Goal: Task Accomplishment & Management: Manage account settings

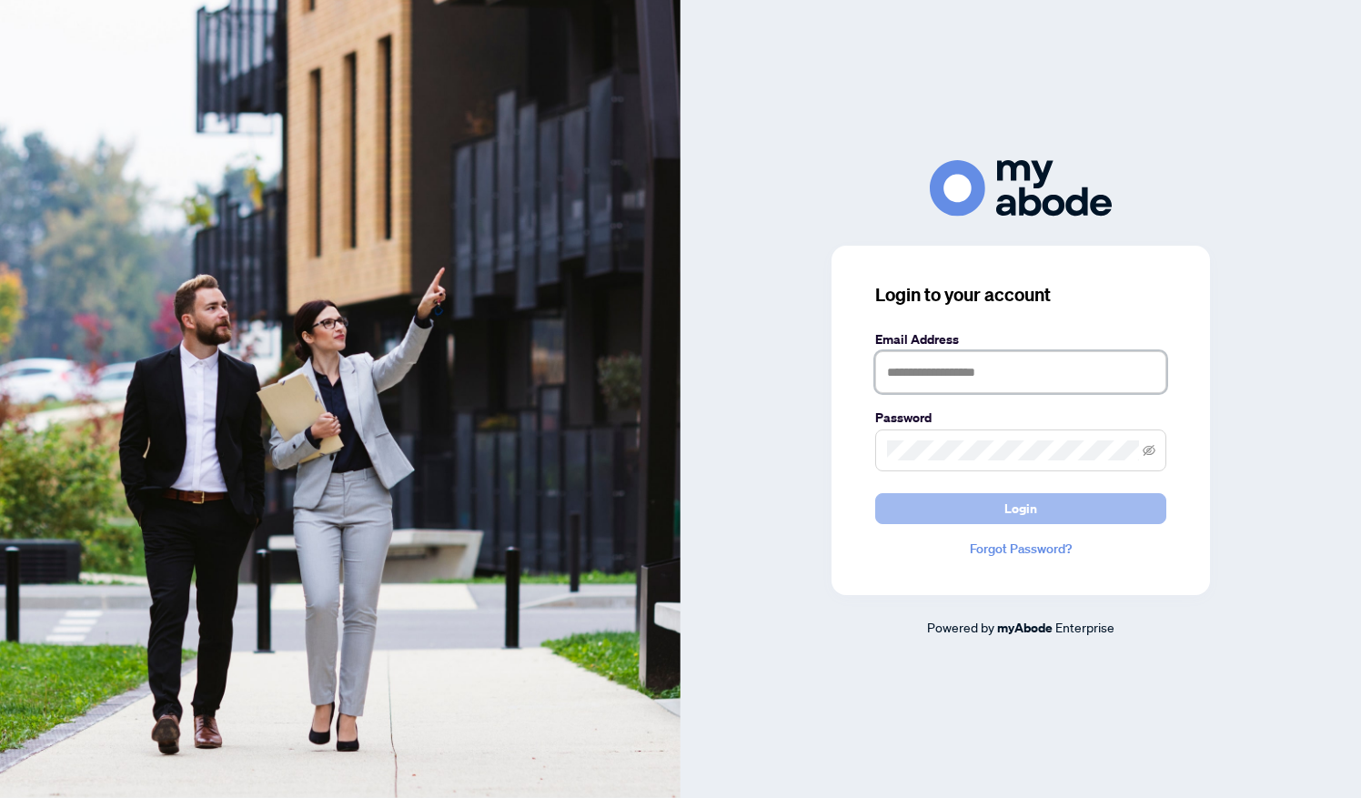
type input "**********"
click at [1023, 513] on span "Login" at bounding box center [1020, 508] width 33 height 29
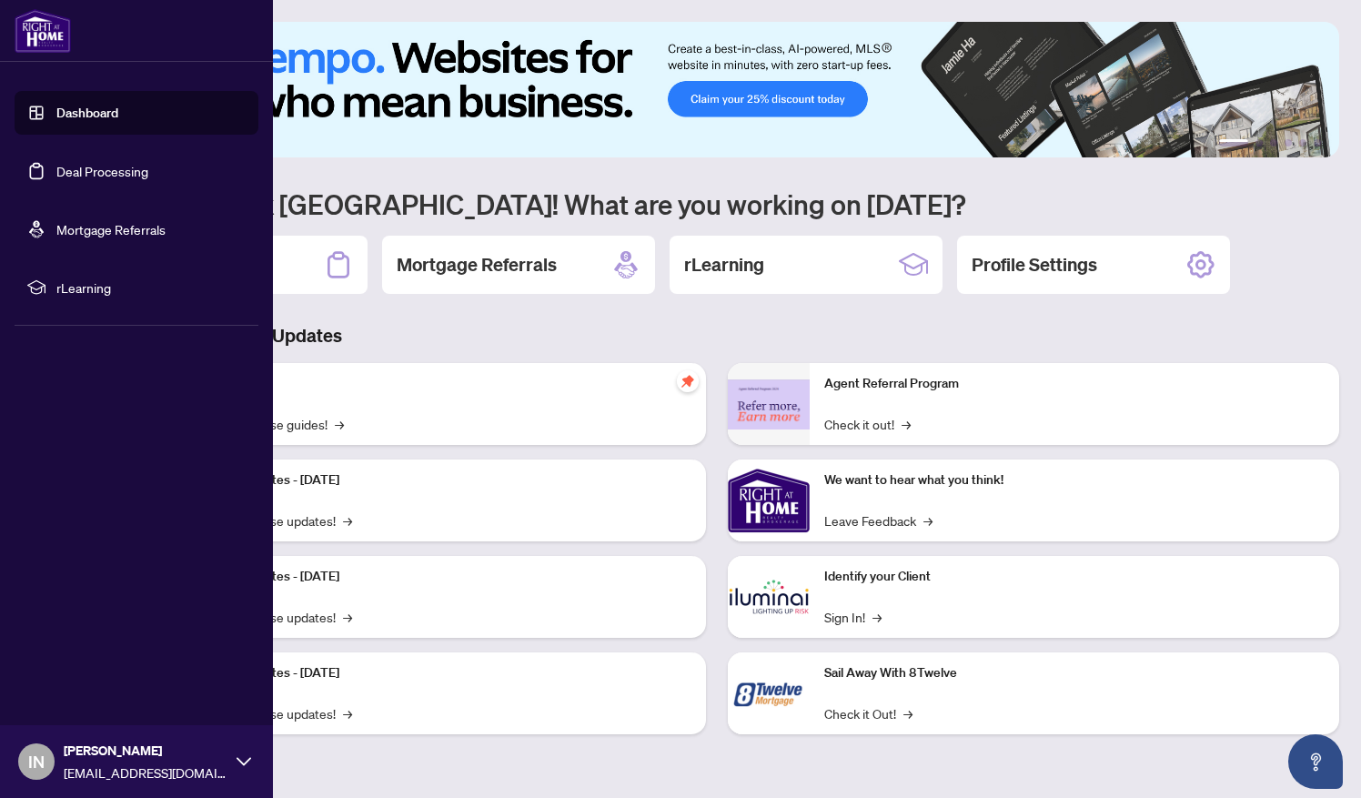
click at [90, 166] on link "Deal Processing" at bounding box center [102, 171] width 92 height 16
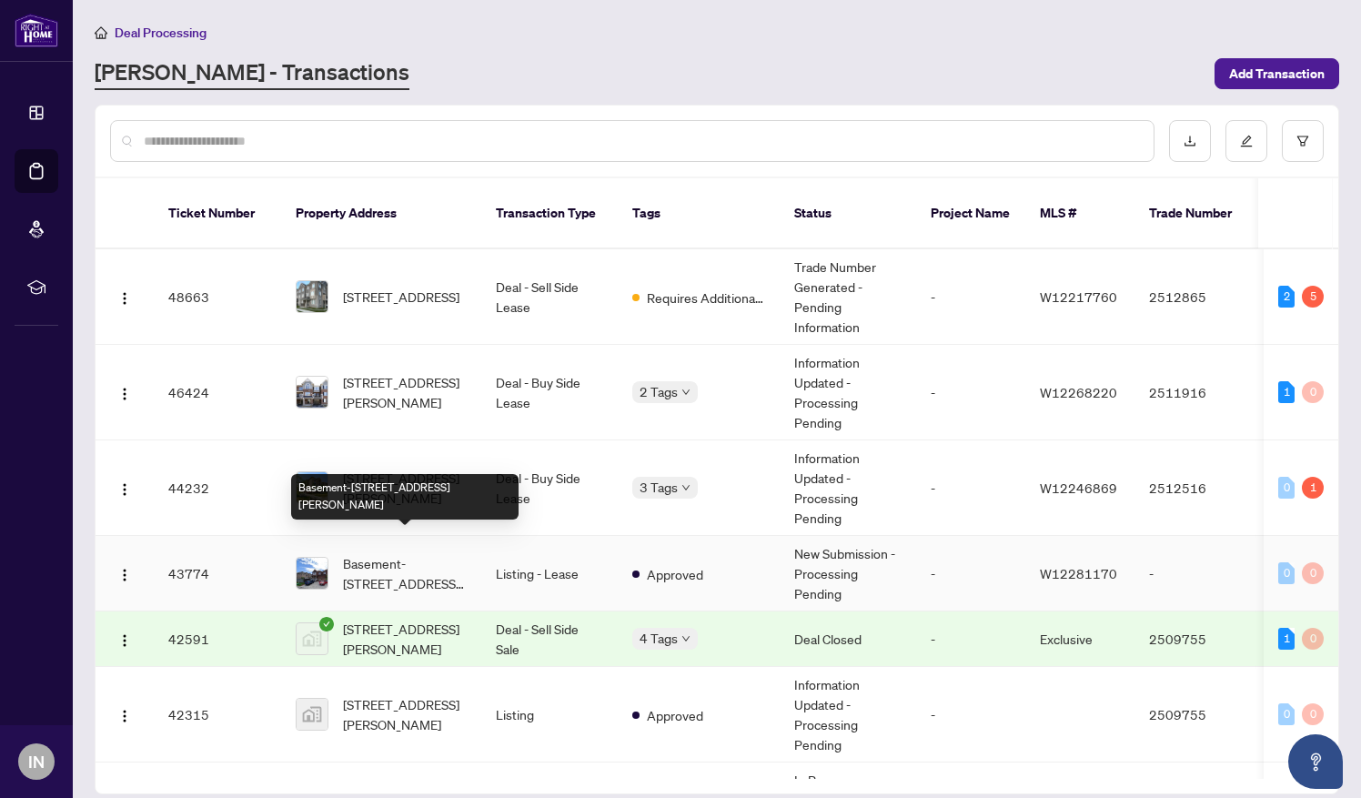
click at [395, 553] on span "Basement-[STREET_ADDRESS][PERSON_NAME]" at bounding box center [405, 573] width 124 height 40
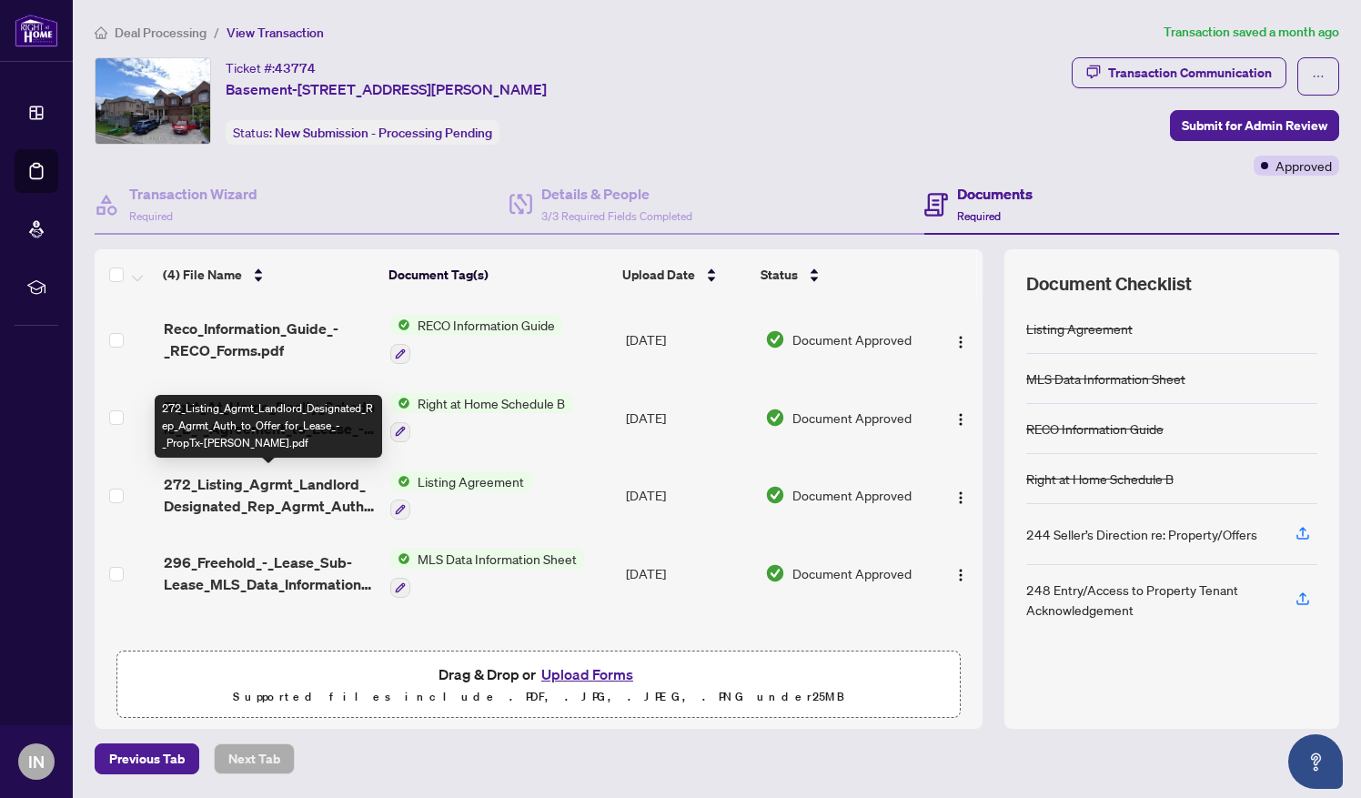
click at [287, 493] on span "272_Listing_Agrmt_Landlord_Designated_Rep_Agrmt_Auth_to_Offer_for_Lease_-_PropT…" at bounding box center [270, 495] width 212 height 44
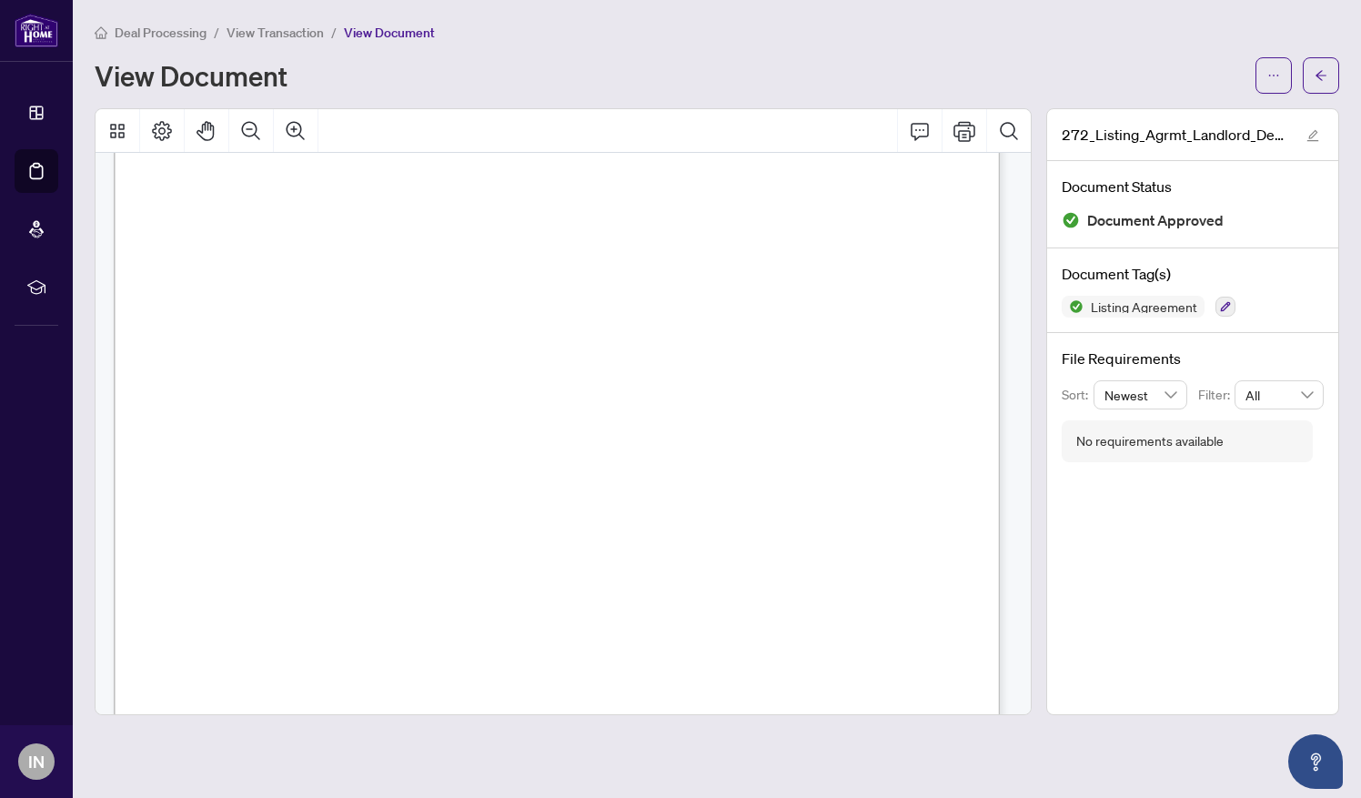
scroll to position [226, 0]
click at [260, 33] on span "View Transaction" at bounding box center [275, 33] width 97 height 16
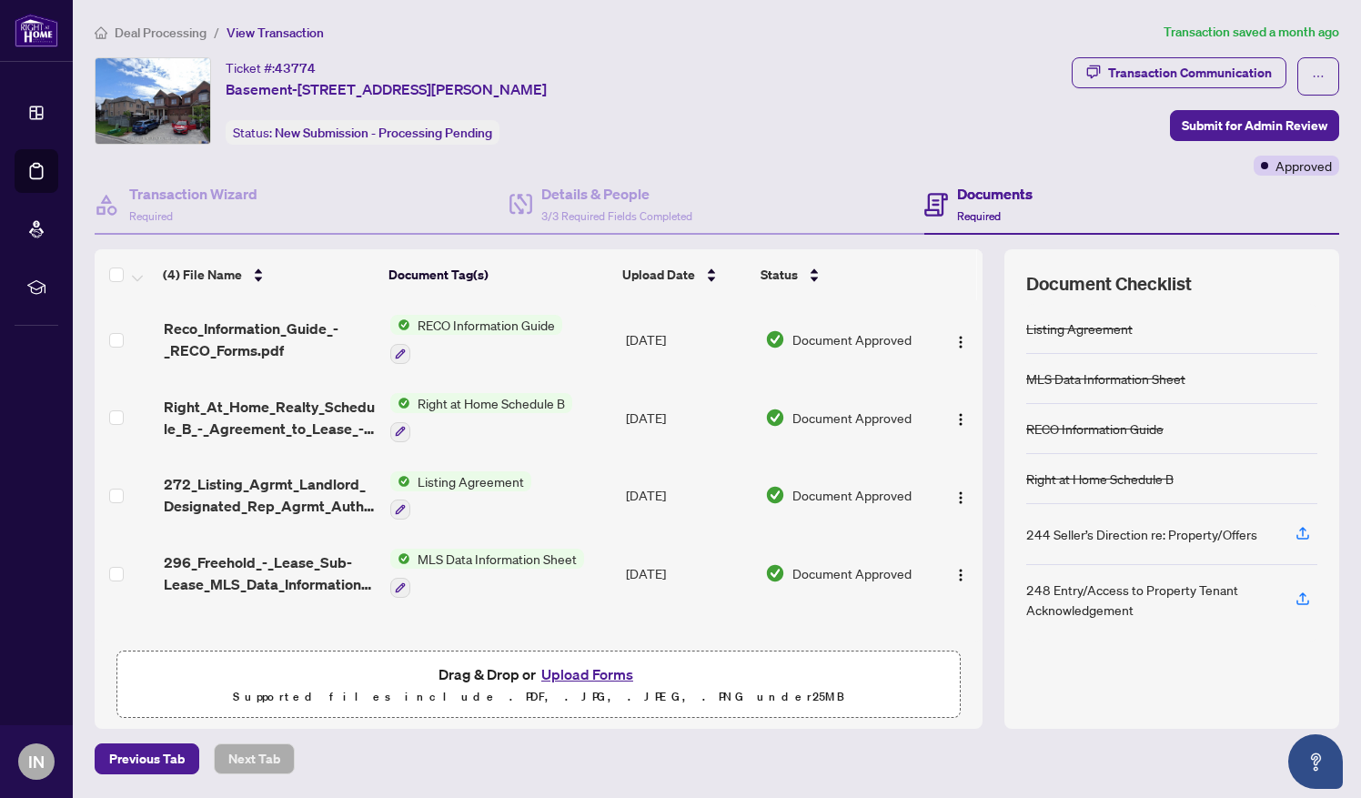
click at [186, 29] on span "Deal Processing" at bounding box center [161, 33] width 92 height 16
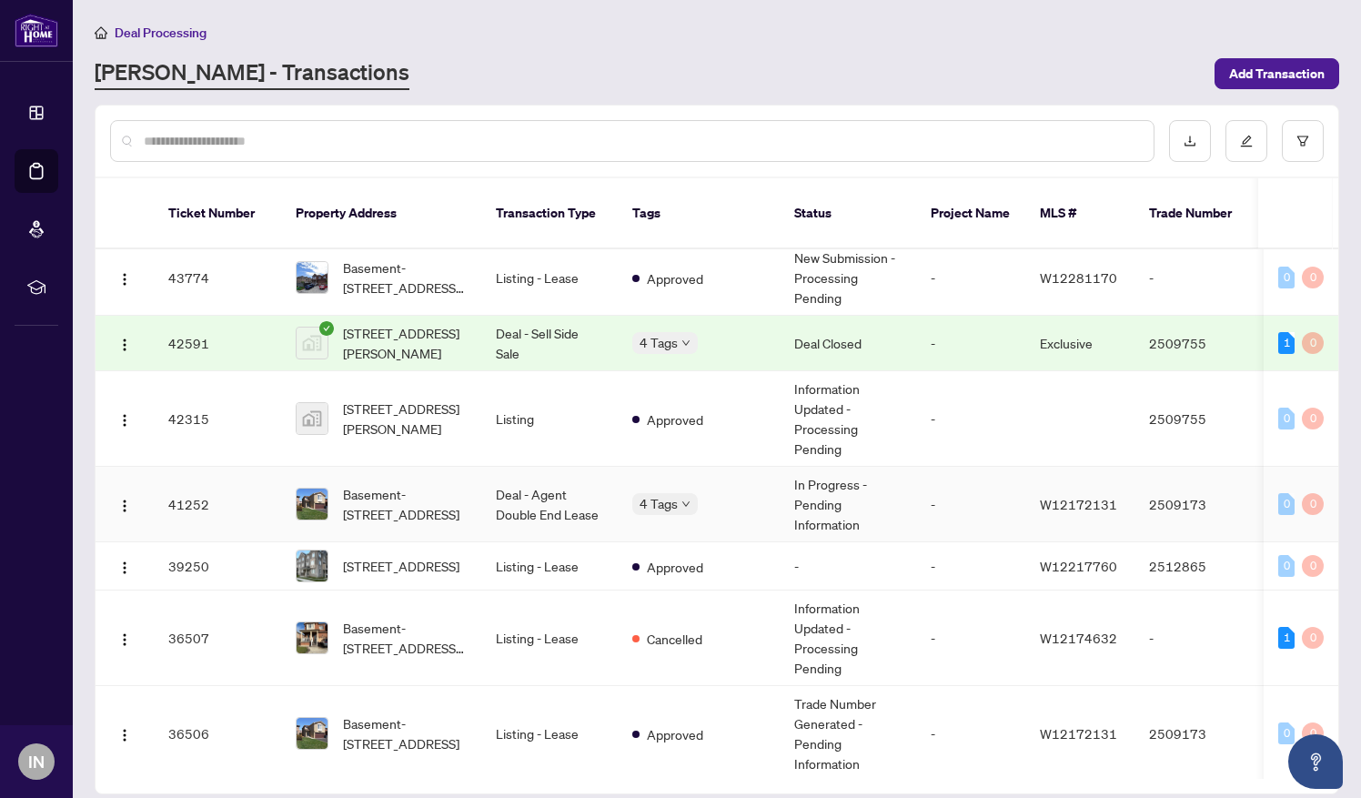
scroll to position [297, 0]
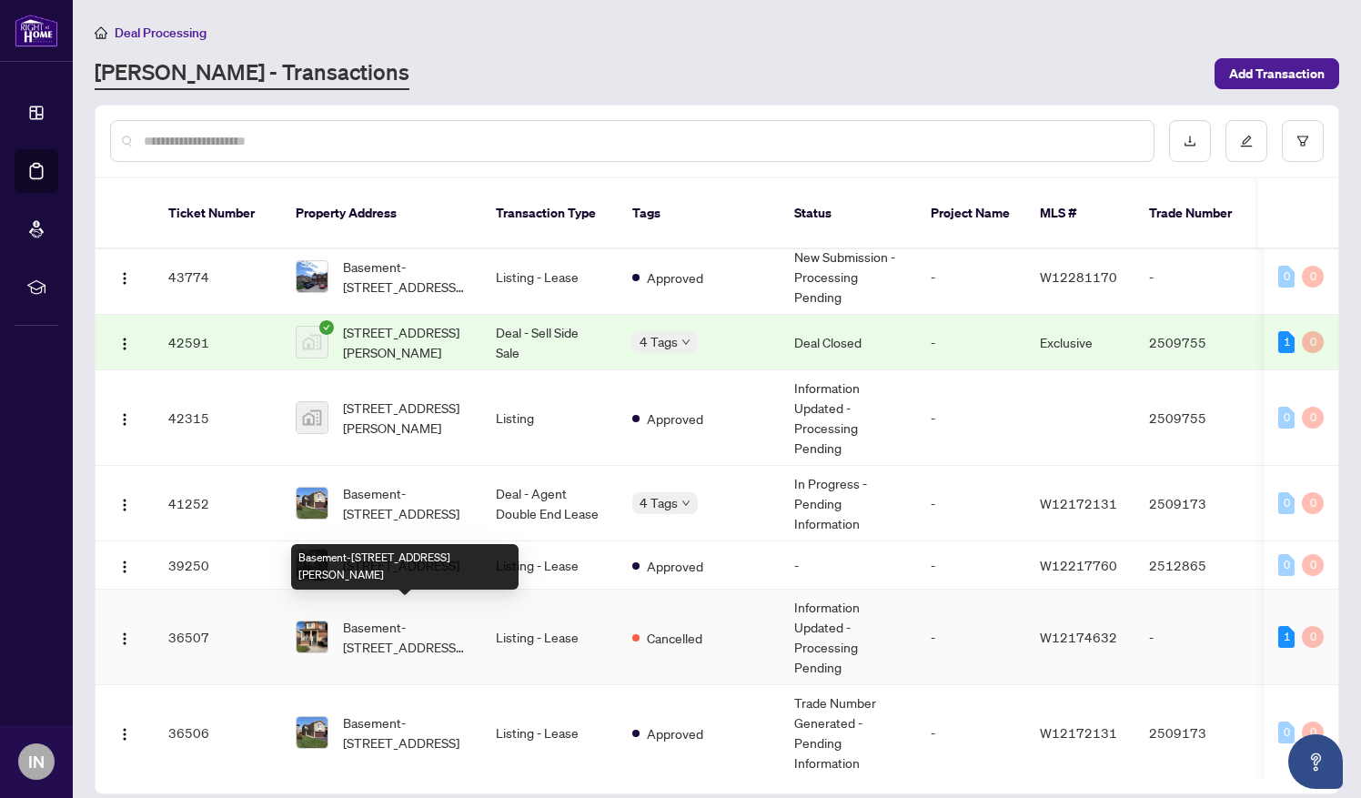
click at [391, 618] on span "Basement-[STREET_ADDRESS][PERSON_NAME]" at bounding box center [405, 637] width 124 height 40
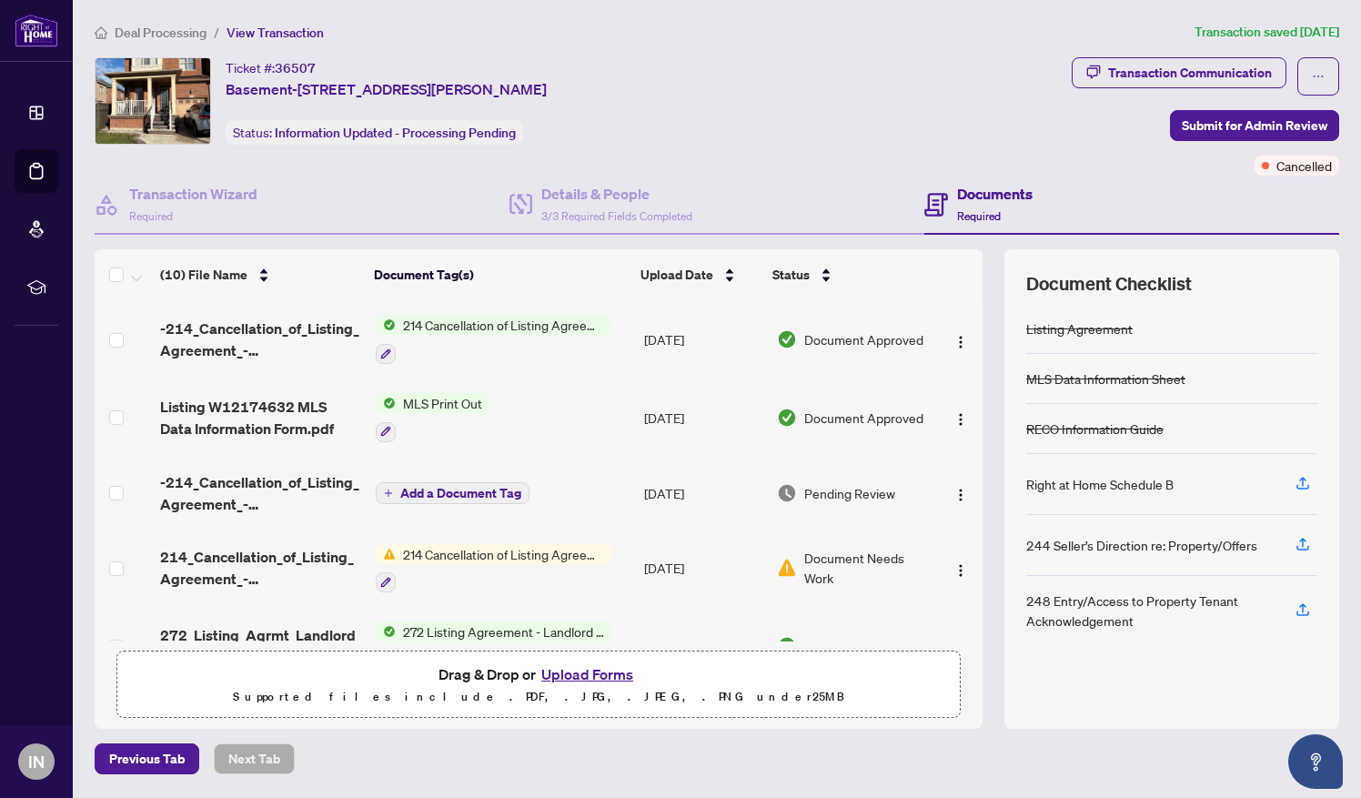
click at [461, 321] on span "214 Cancellation of Listing Agreement - Authority to Offer for Lease" at bounding box center [504, 325] width 216 height 20
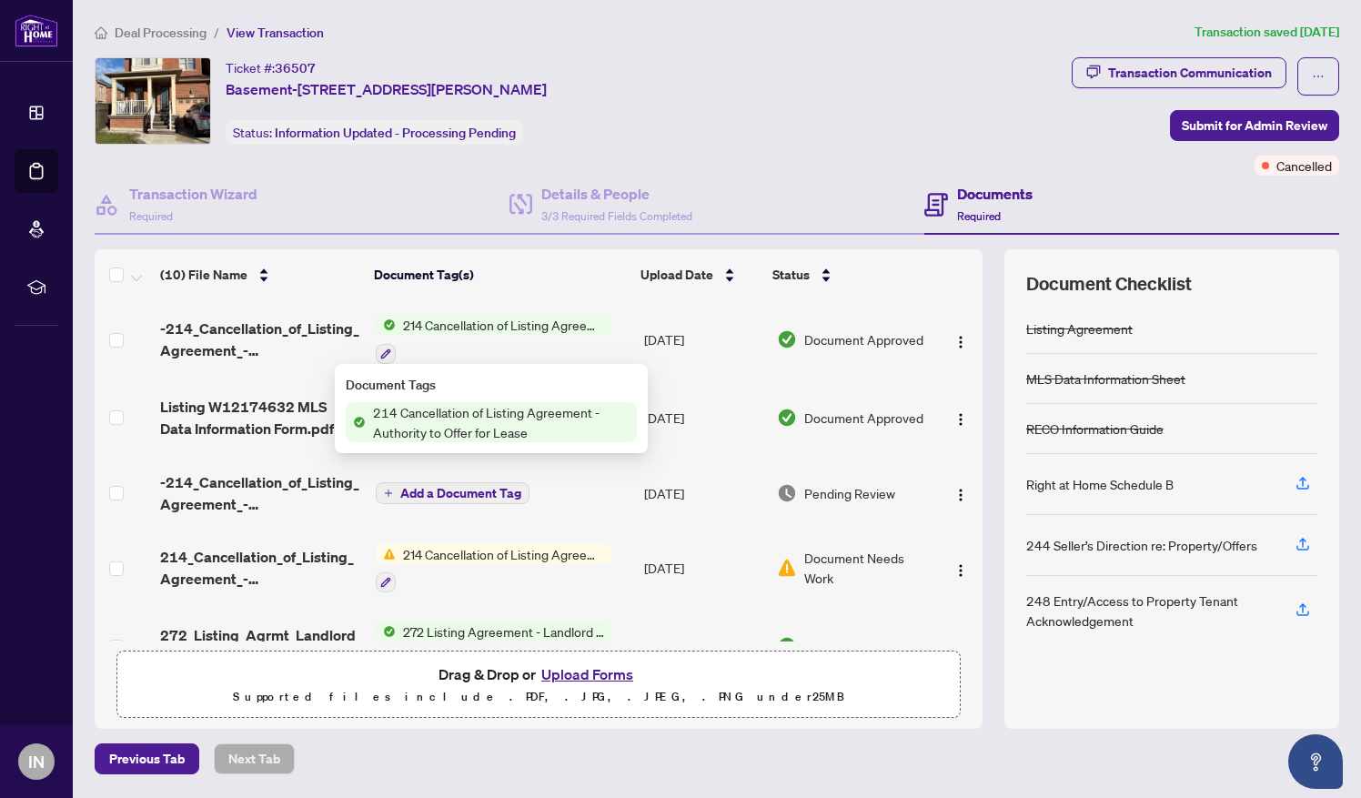
click at [461, 321] on span "214 Cancellation of Listing Agreement - Authority to Offer for Lease" at bounding box center [504, 325] width 216 height 20
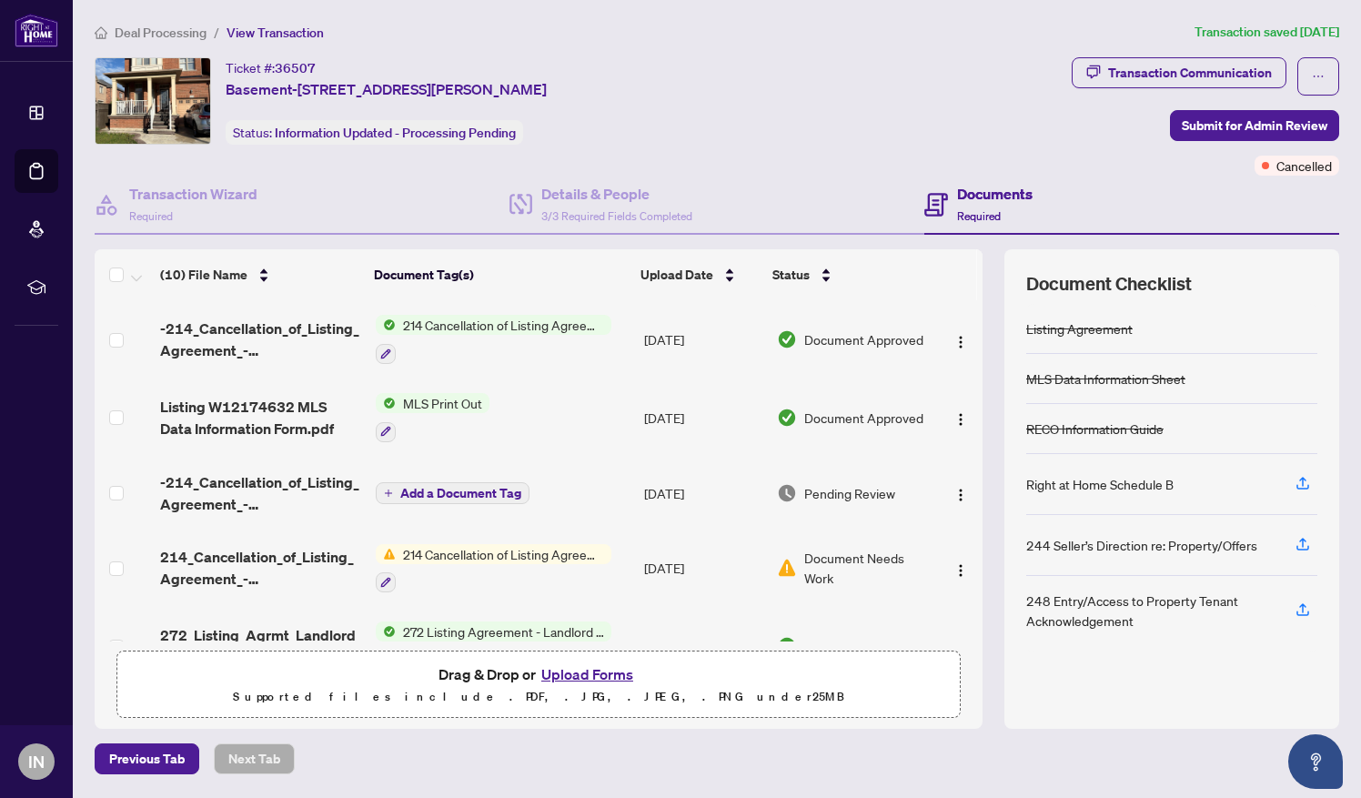
click at [461, 321] on span "214 Cancellation of Listing Agreement - Authority to Offer for Lease" at bounding box center [504, 325] width 216 height 20
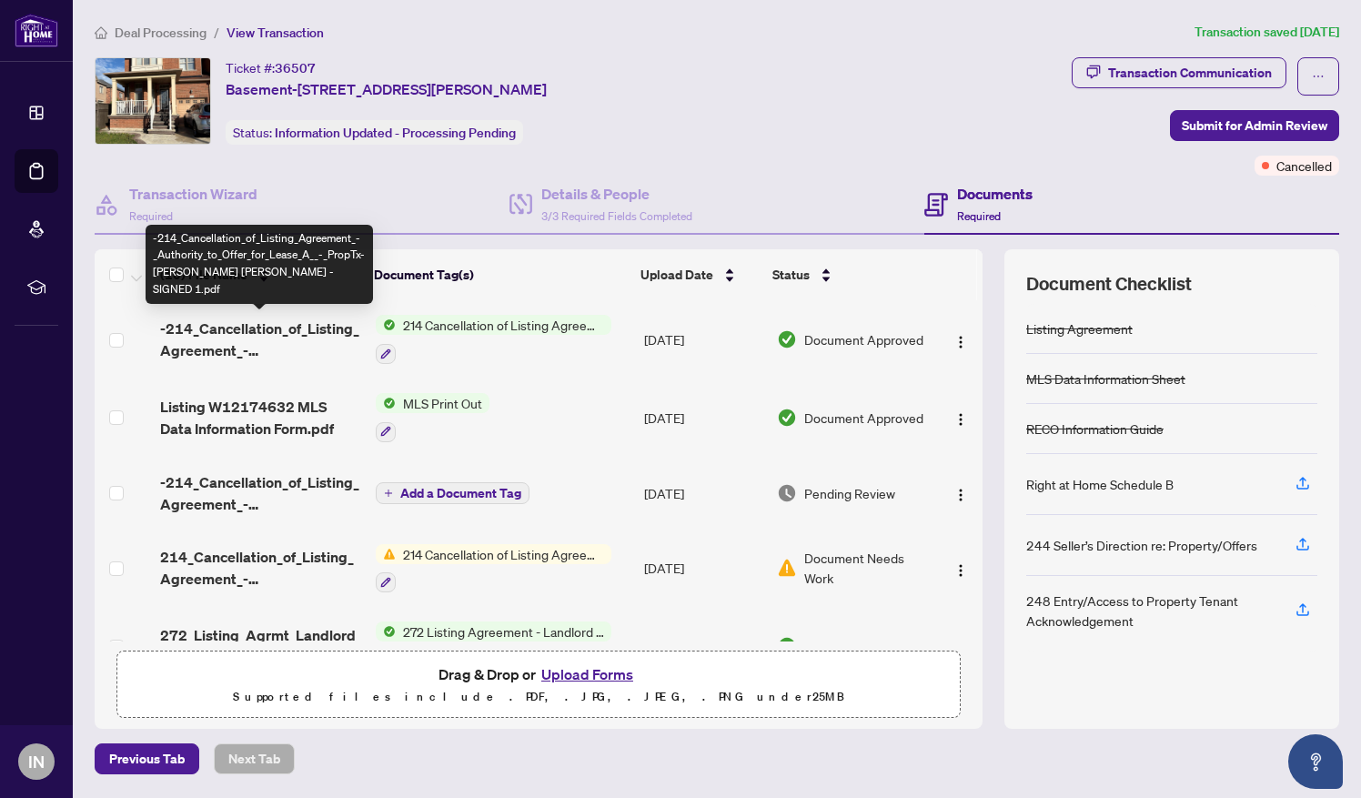
click at [237, 321] on span "-214_Cancellation_of_Listing_Agreement_-_Authority_to_Offer_for_Lease_A__-_Prop…" at bounding box center [260, 340] width 200 height 44
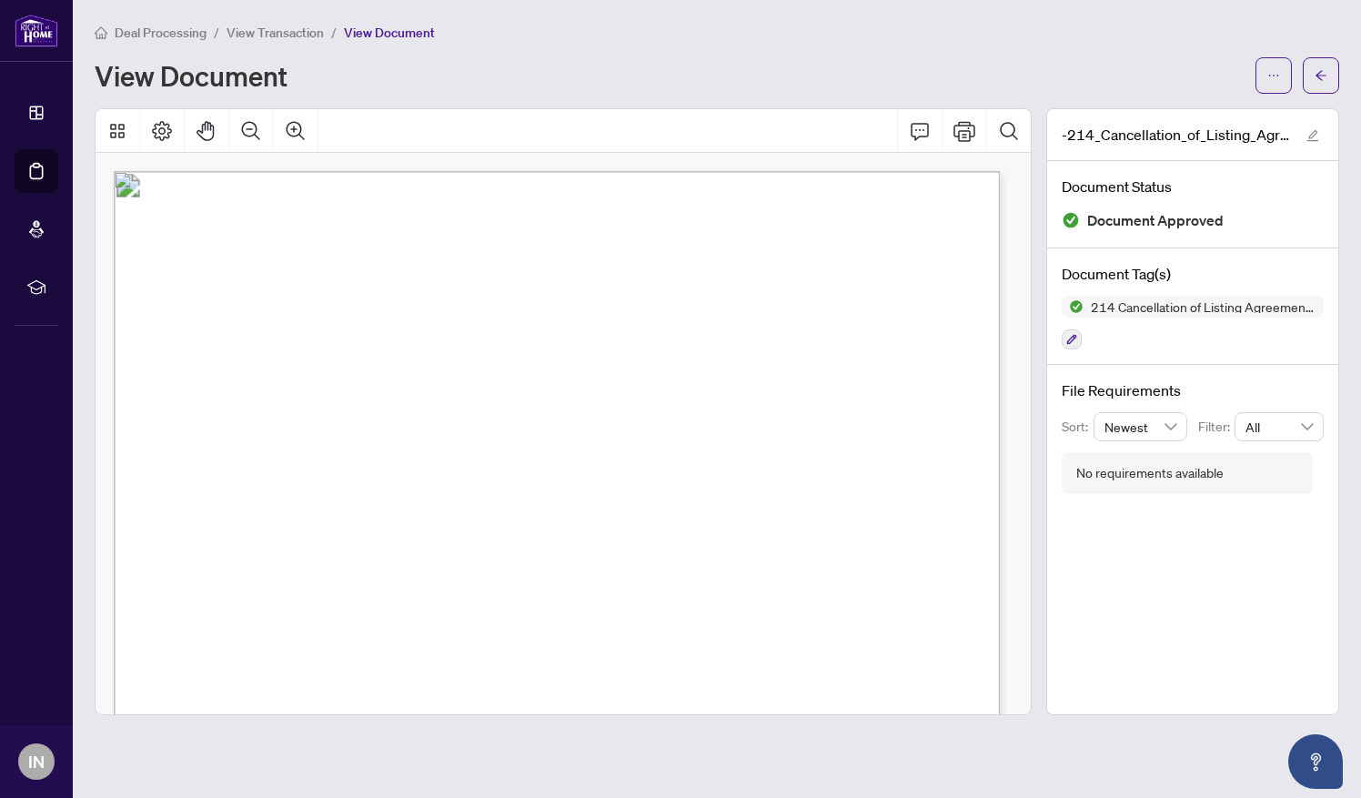
click at [167, 31] on span "Deal Processing" at bounding box center [161, 33] width 92 height 16
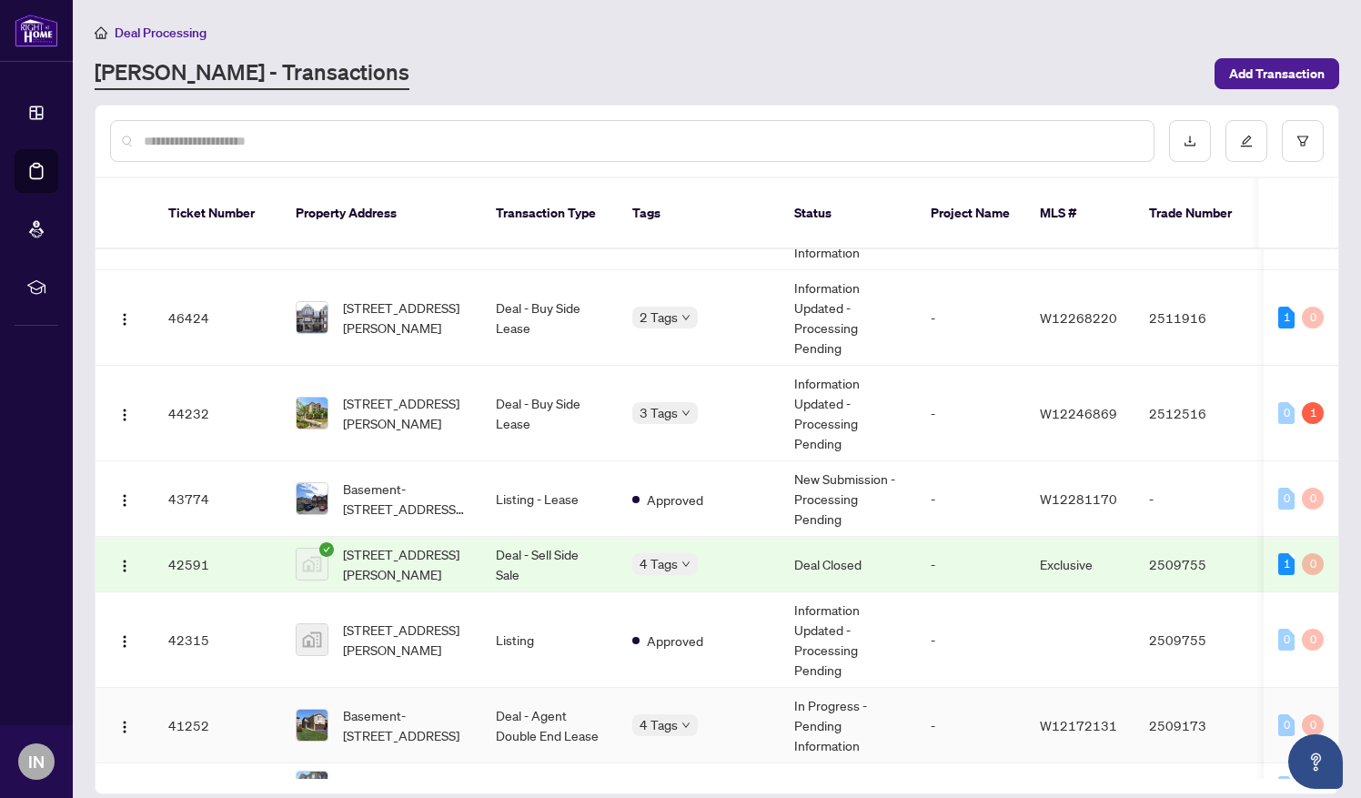
scroll to position [262, 0]
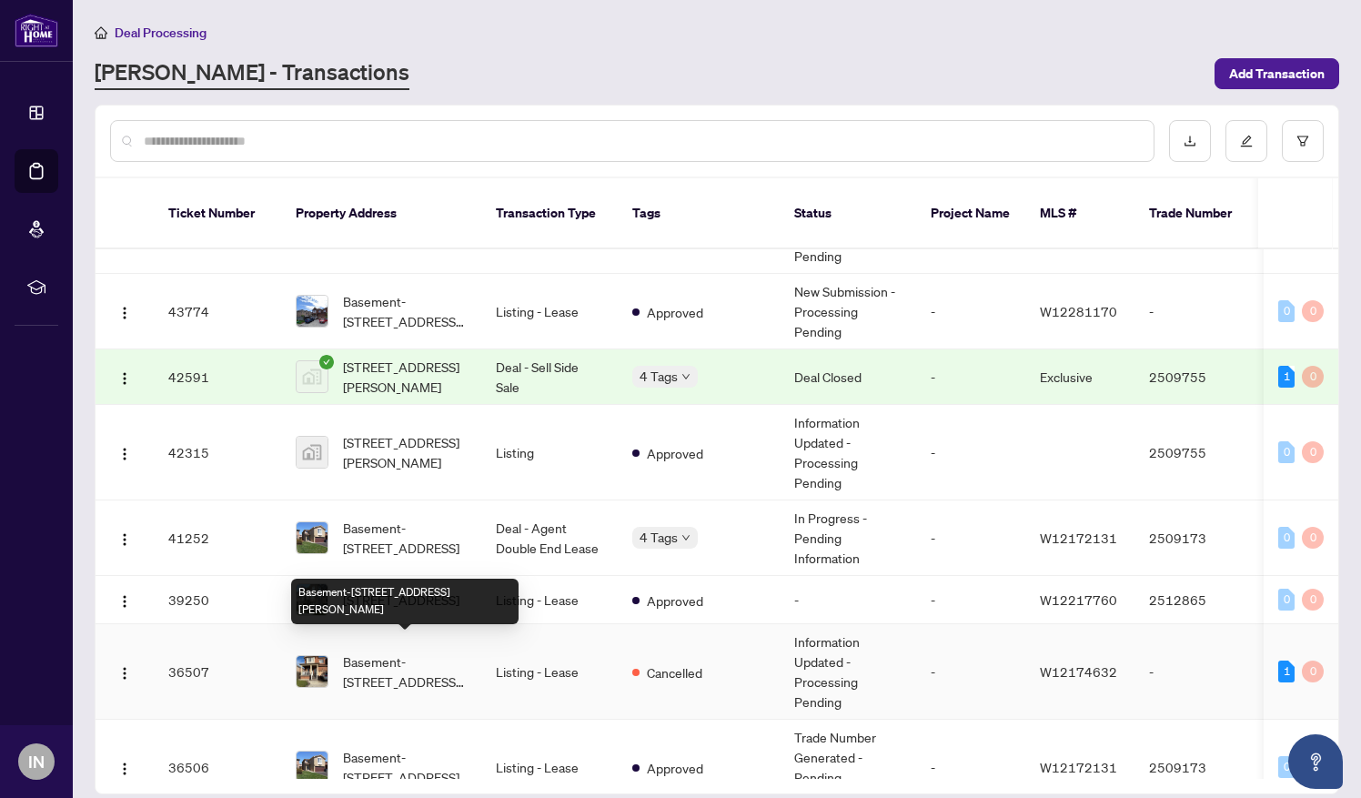
click at [386, 651] on span "Basement-[STREET_ADDRESS][PERSON_NAME]" at bounding box center [405, 671] width 124 height 40
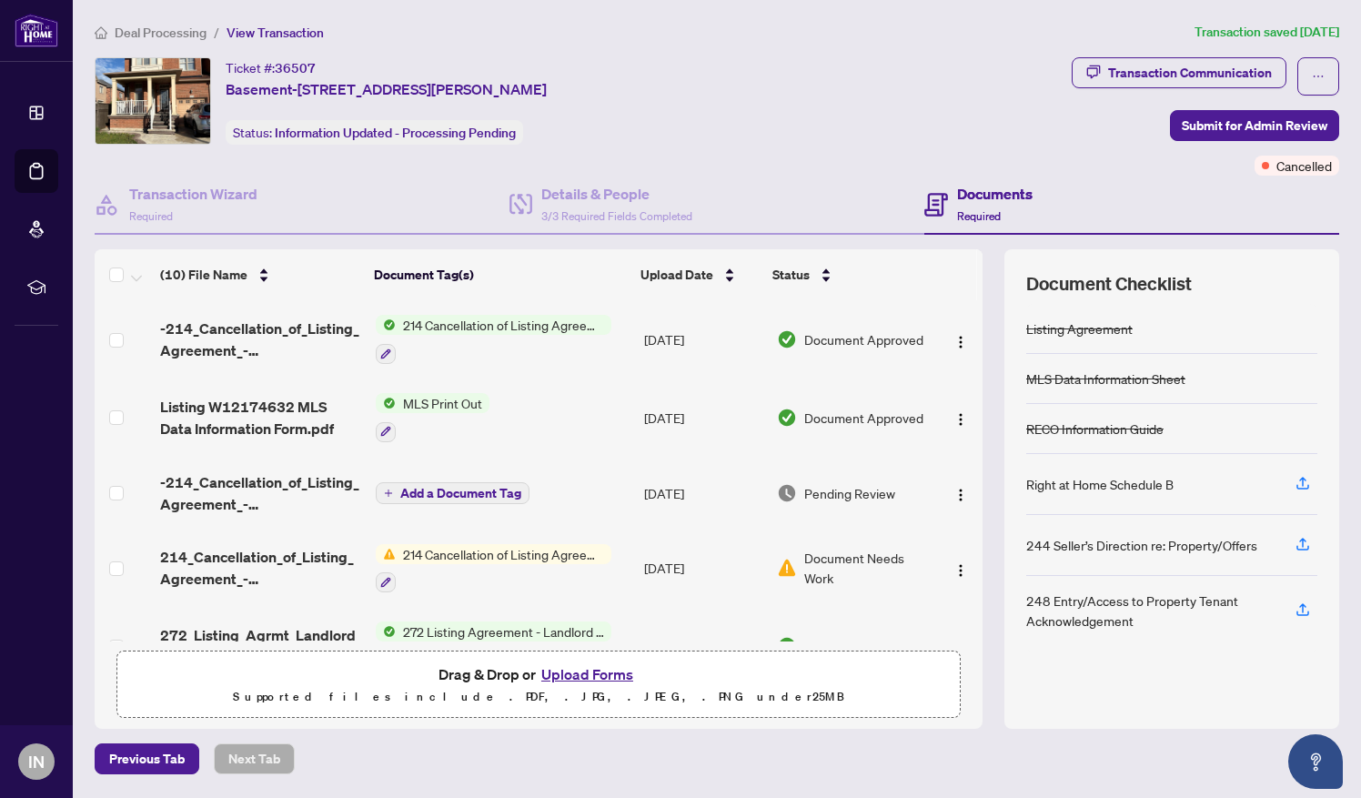
click at [442, 320] on span "214 Cancellation of Listing Agreement - Authority to Offer for Lease" at bounding box center [504, 325] width 216 height 20
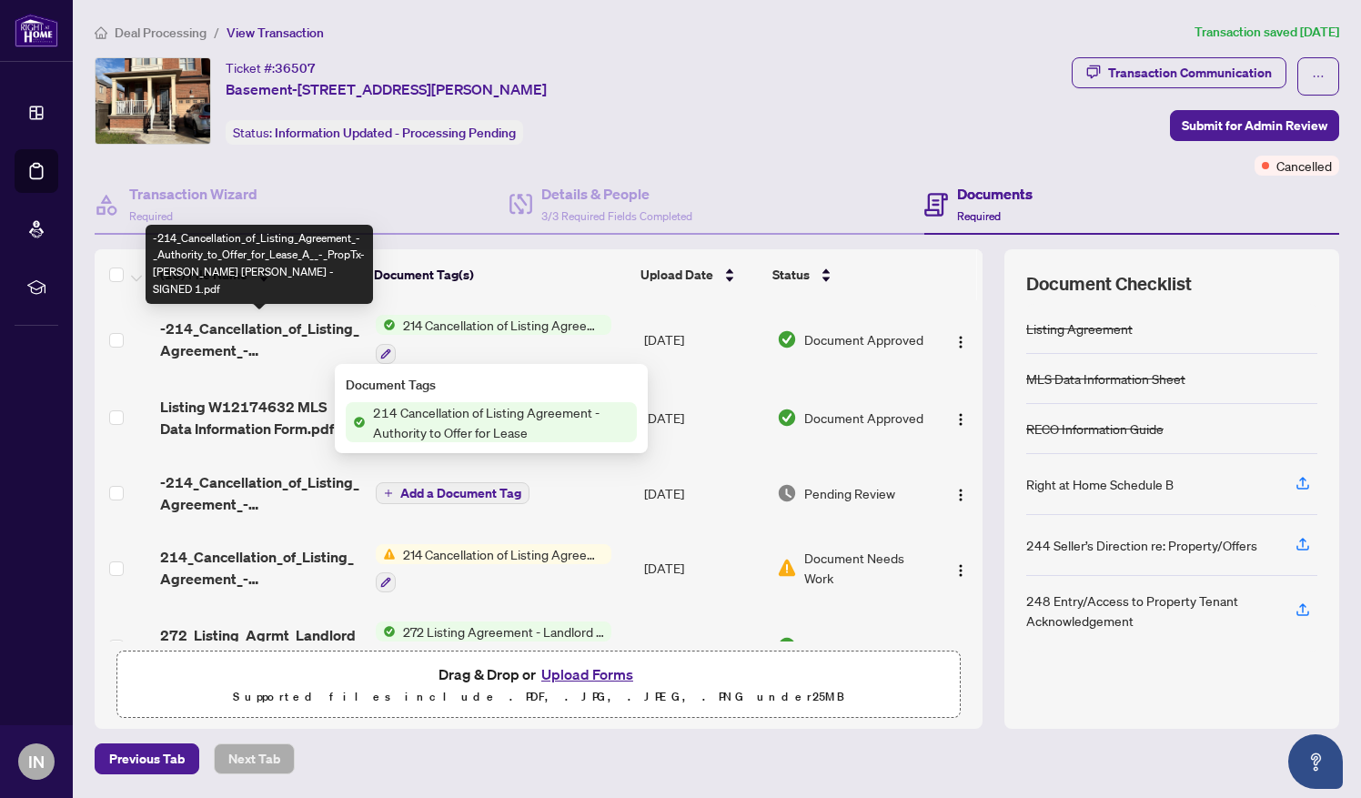
click at [267, 324] on span "-214_Cancellation_of_Listing_Agreement_-_Authority_to_Offer_for_Lease_A__-_Prop…" at bounding box center [260, 340] width 200 height 44
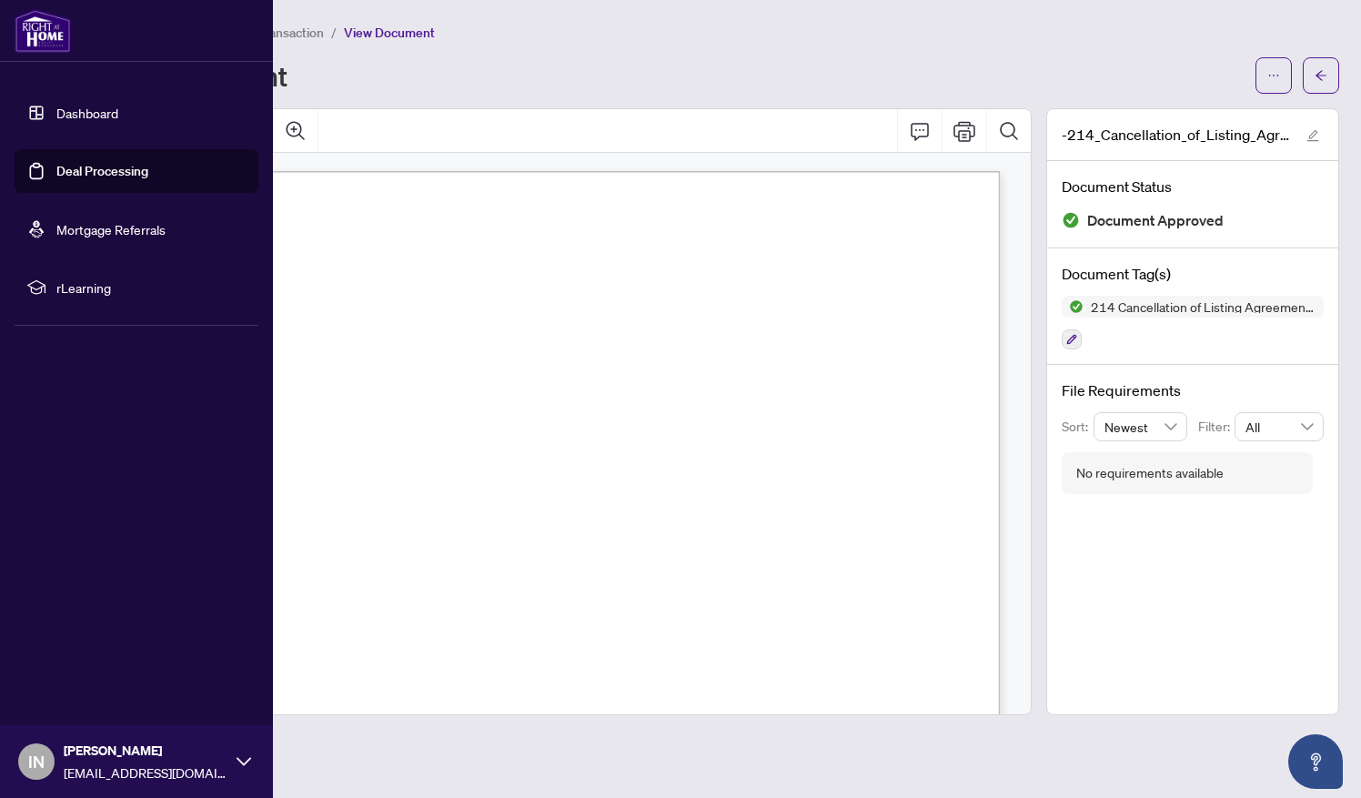
click at [56, 169] on link "Deal Processing" at bounding box center [102, 171] width 92 height 16
